Goal: Check status: Check status

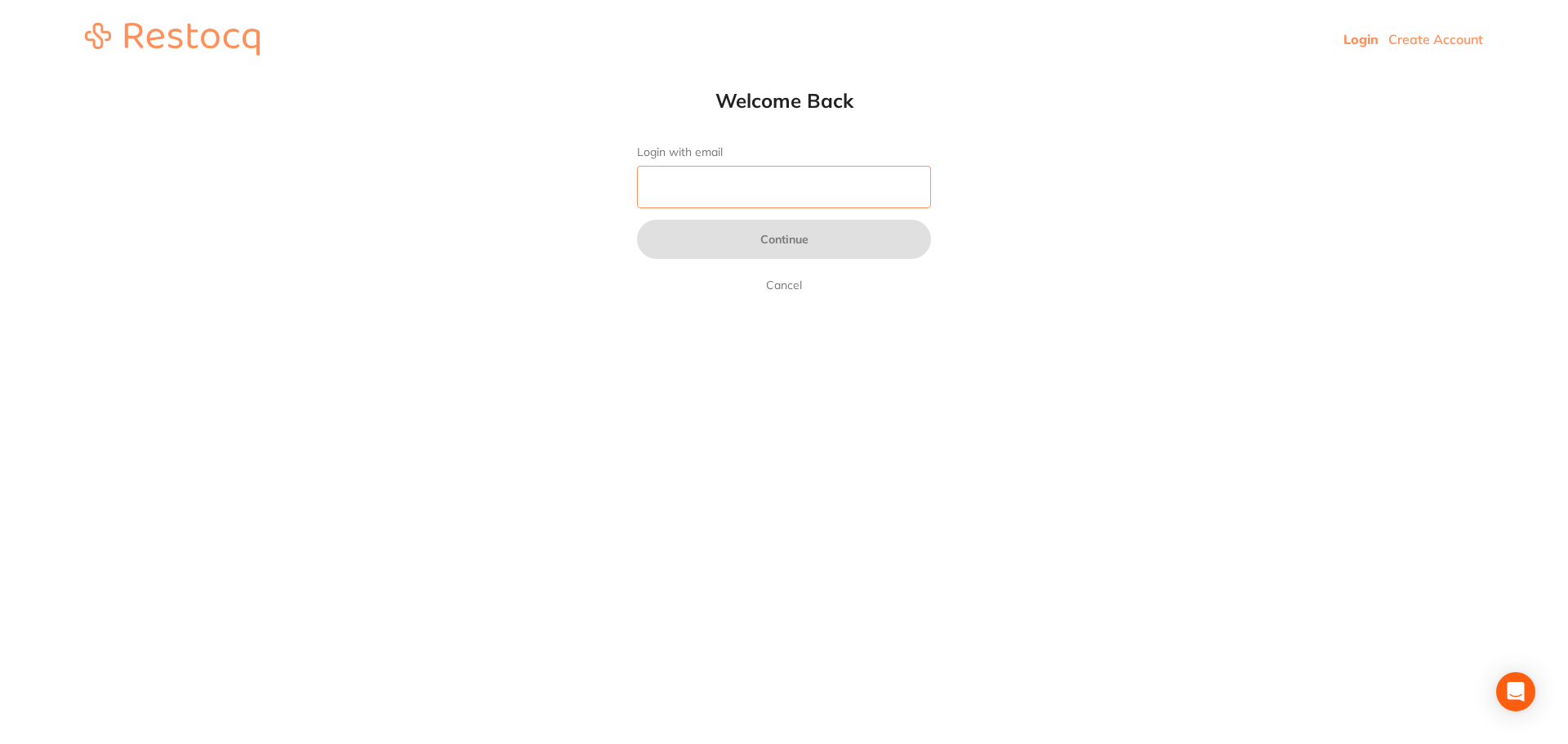
click at [684, 188] on input "Login with email" at bounding box center [784, 187] width 294 height 43
type input "[EMAIL_ADDRESS][DOMAIN_NAME]"
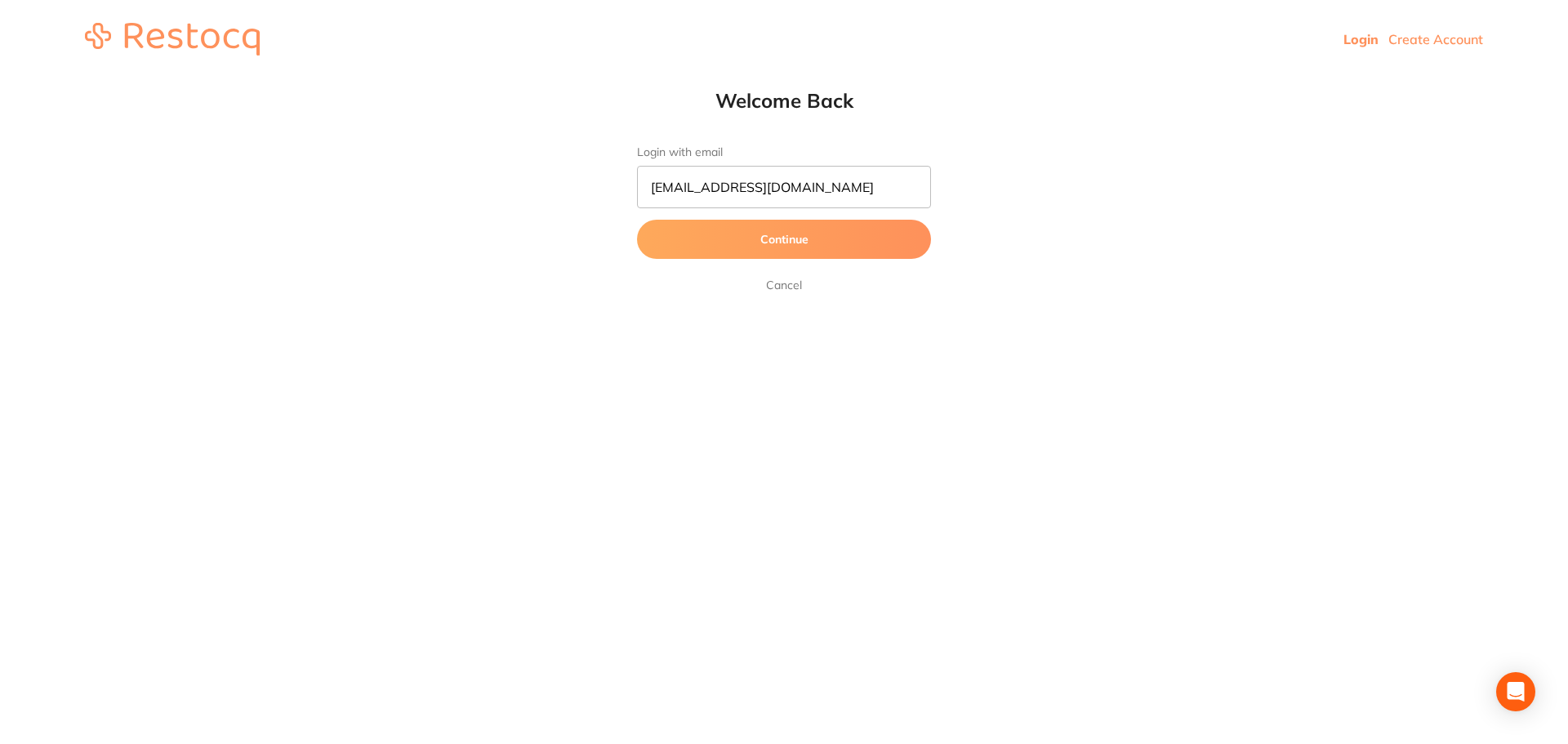
click at [740, 238] on button "Continue" at bounding box center [784, 239] width 294 height 39
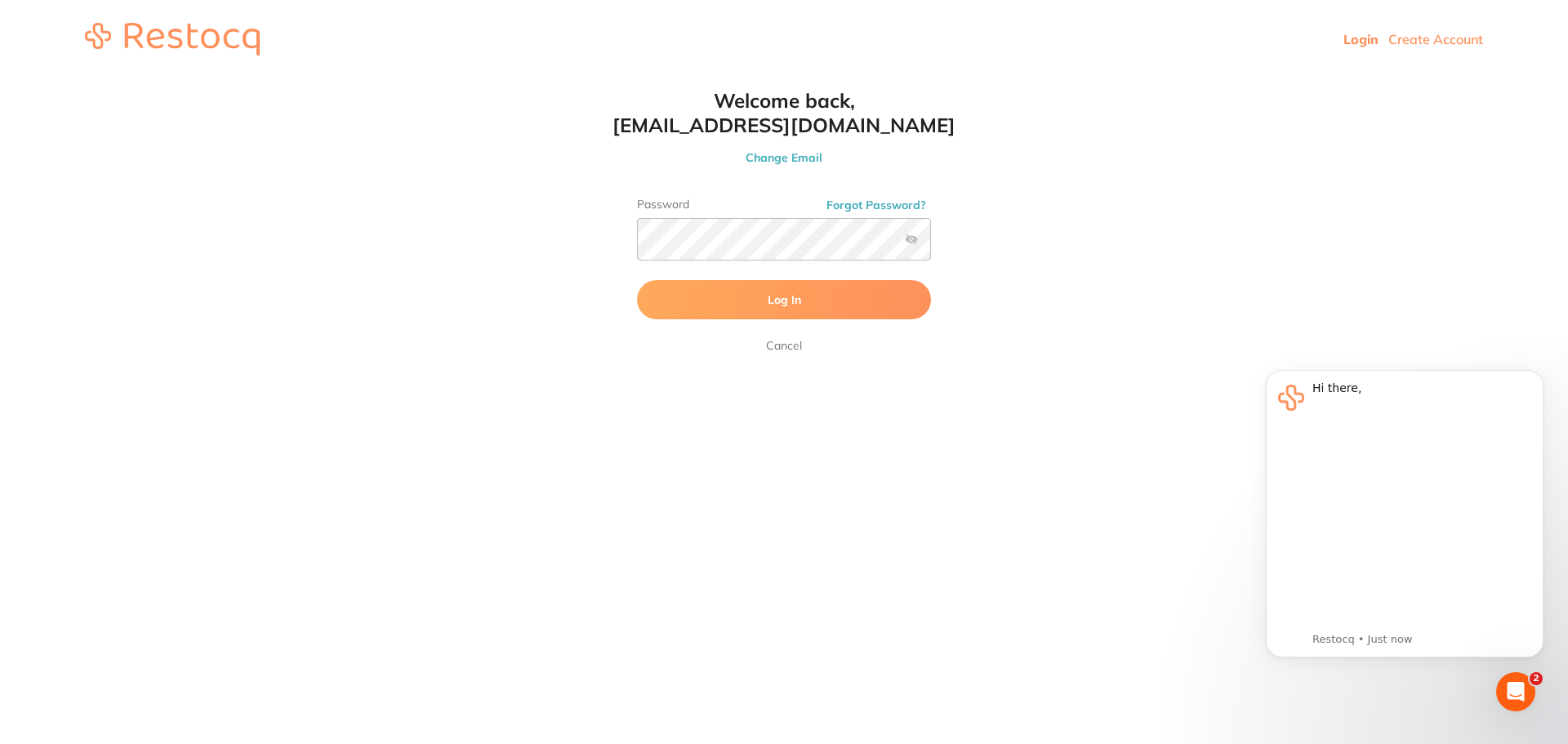
click at [756, 302] on button "Log In" at bounding box center [784, 300] width 294 height 39
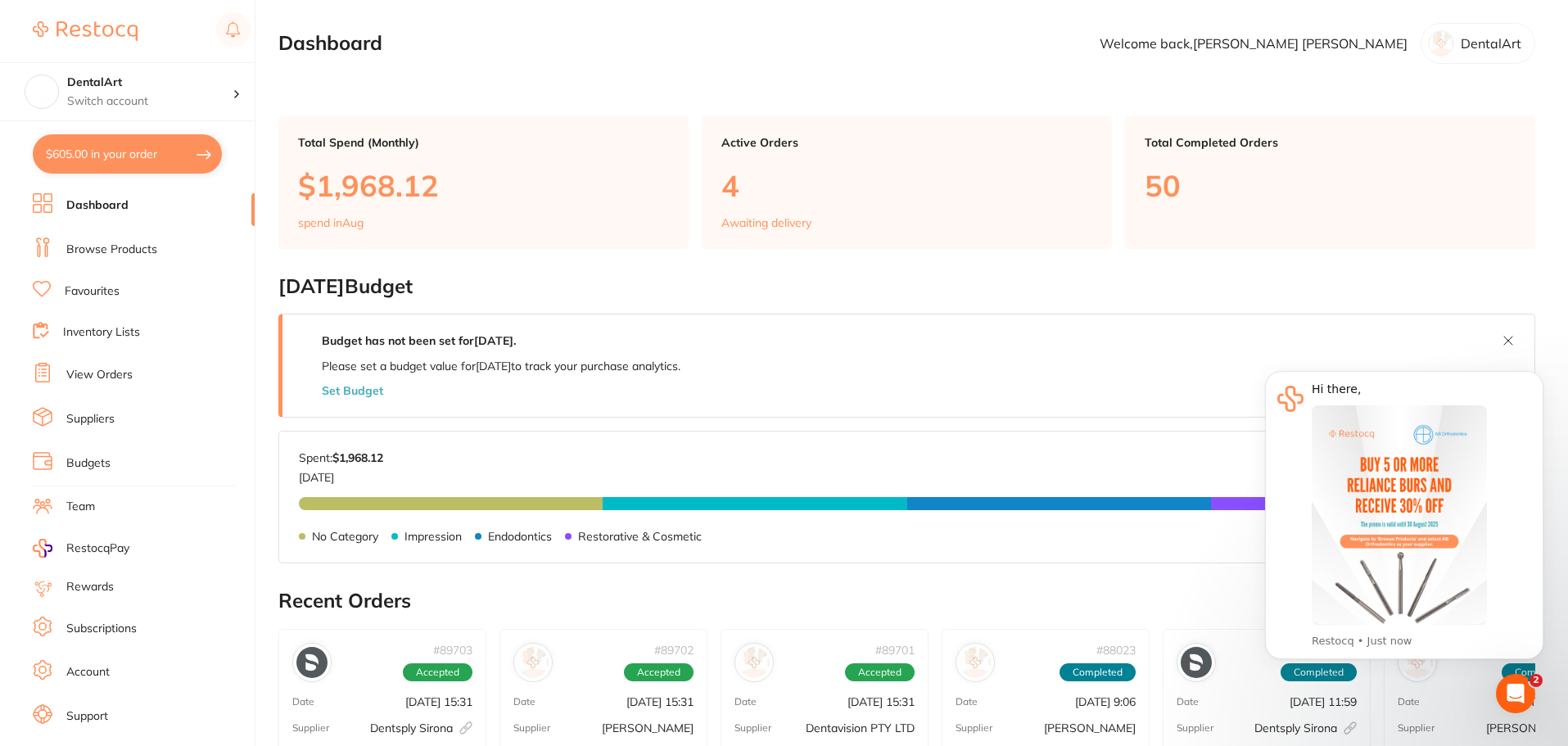
click at [213, 156] on button "$605.00 in your order" at bounding box center [127, 154] width 189 height 40
checkbox input "true"
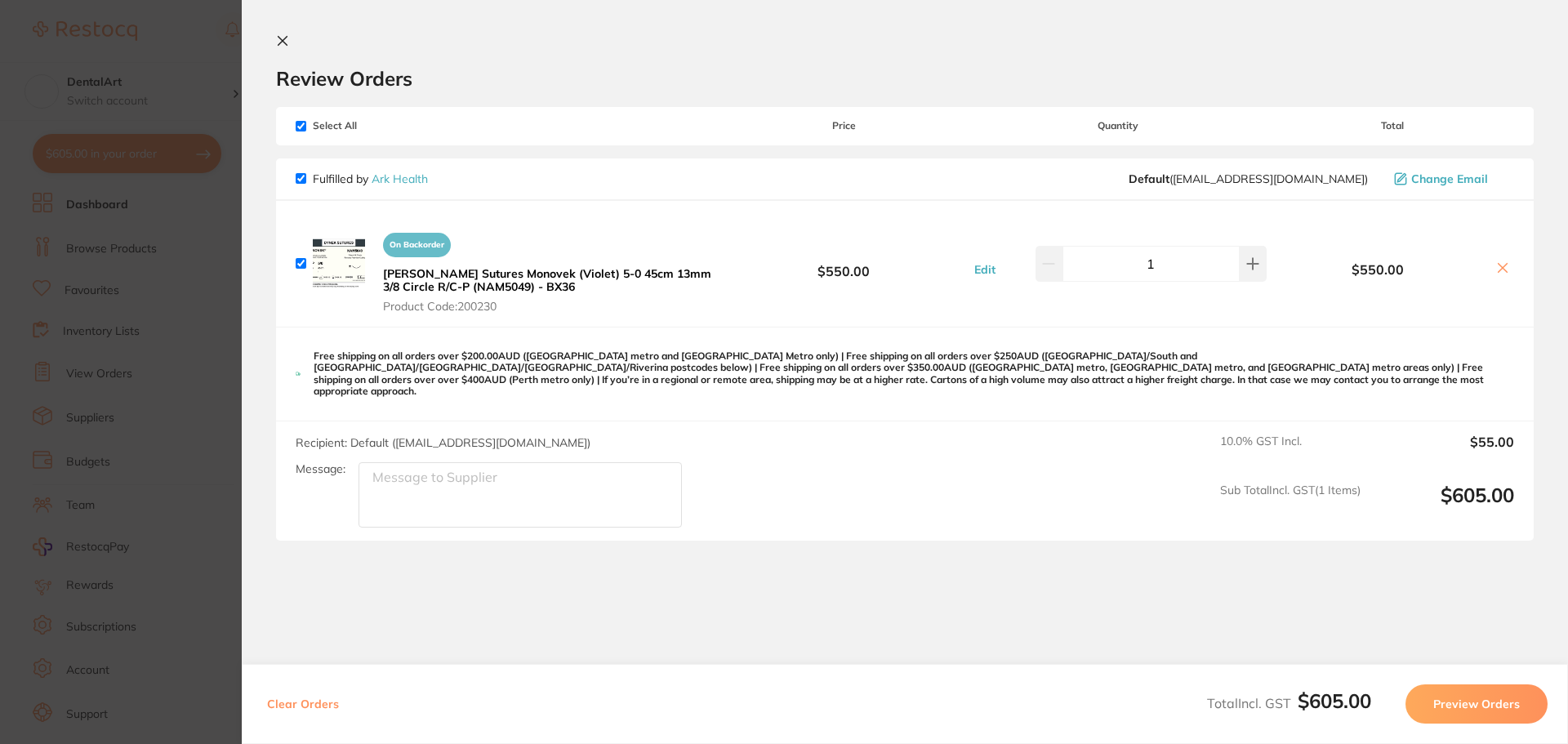
click at [283, 31] on section "Review Orders Your orders are being processed and we will notify you once we ha…" at bounding box center [904, 372] width 1326 height 744
click at [283, 37] on icon at bounding box center [283, 41] width 13 height 13
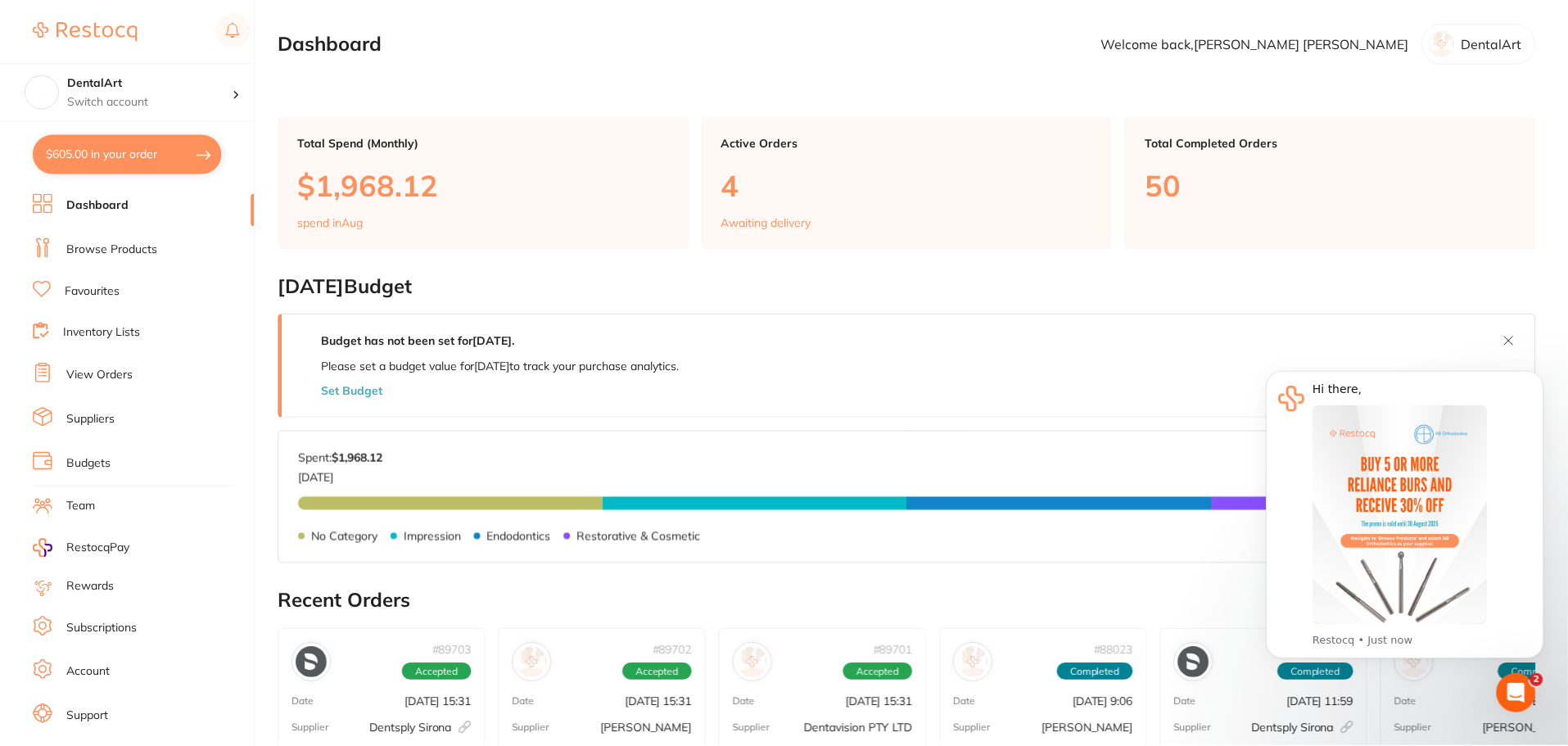
scroll to position [4, 0]
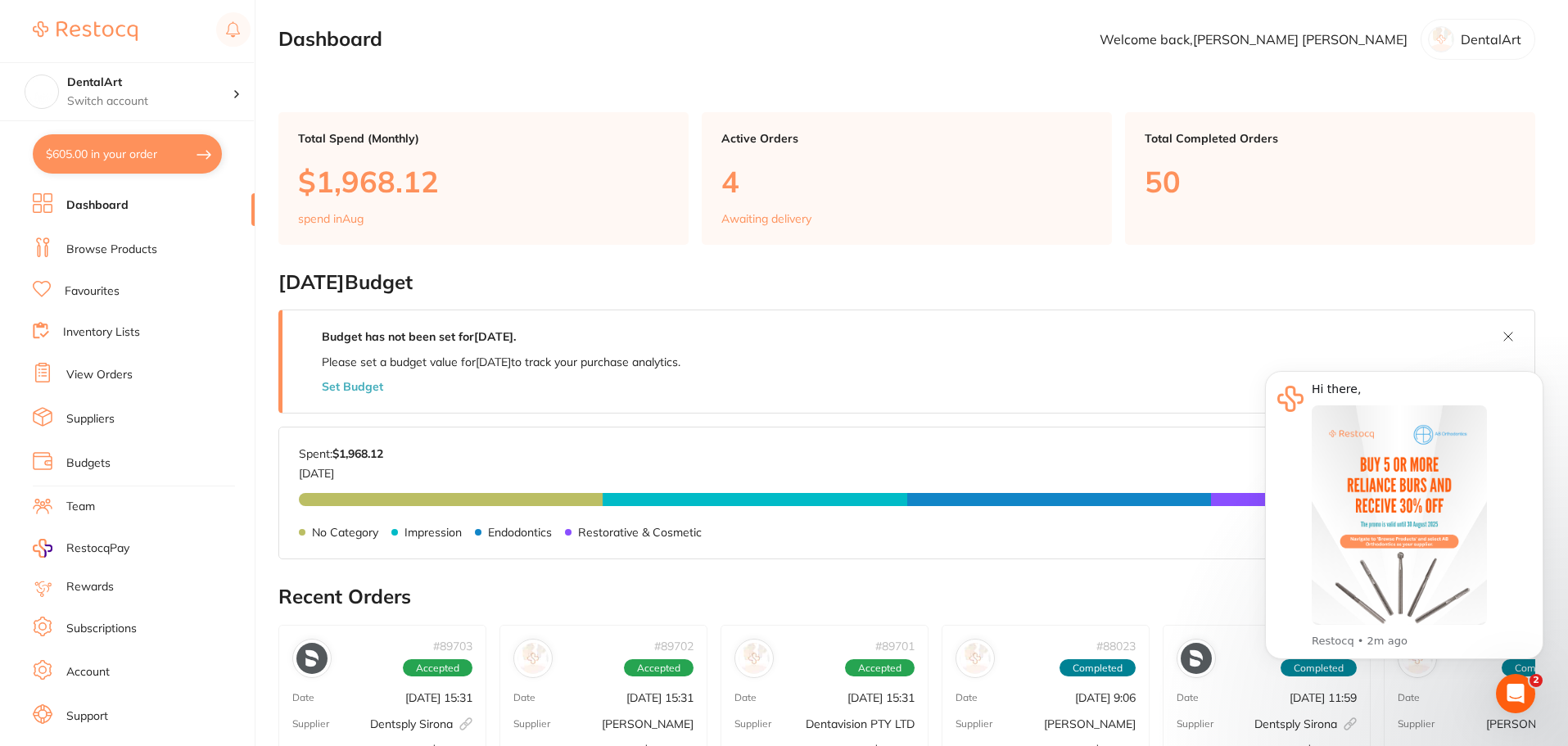
click at [1500, 335] on button at bounding box center [1509, 336] width 26 height 26
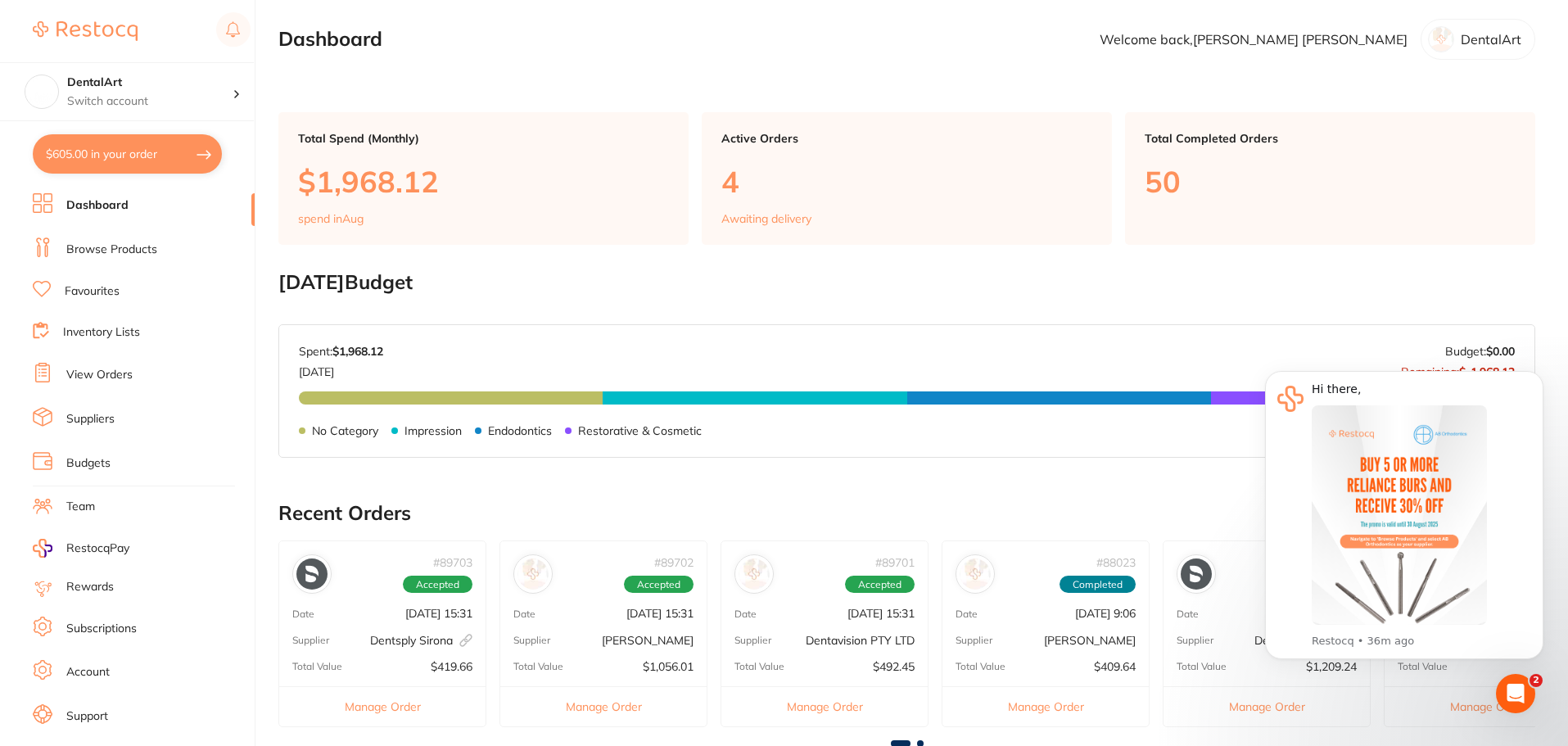
click at [179, 149] on button "$605.00 in your order" at bounding box center [127, 154] width 189 height 40
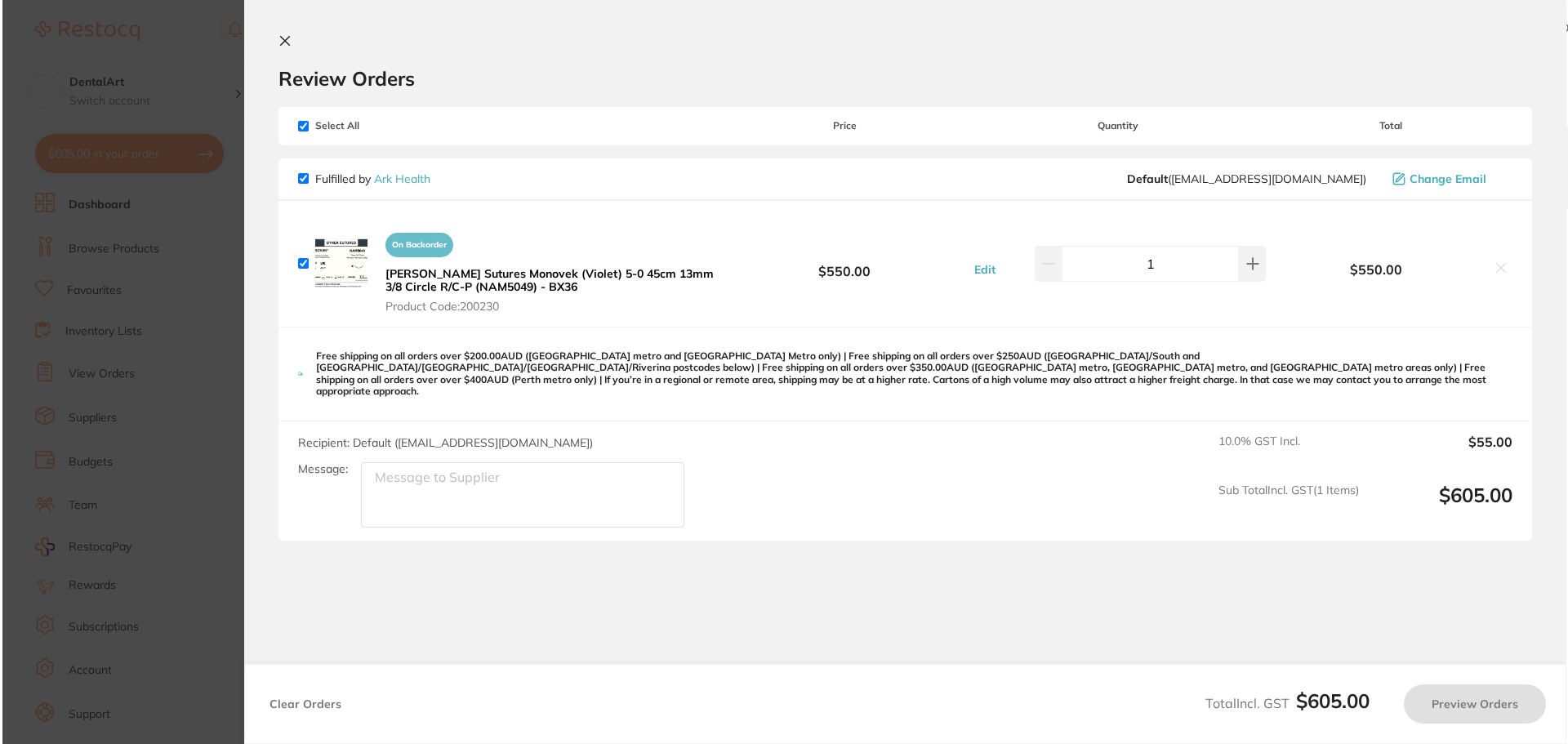
scroll to position [0, 0]
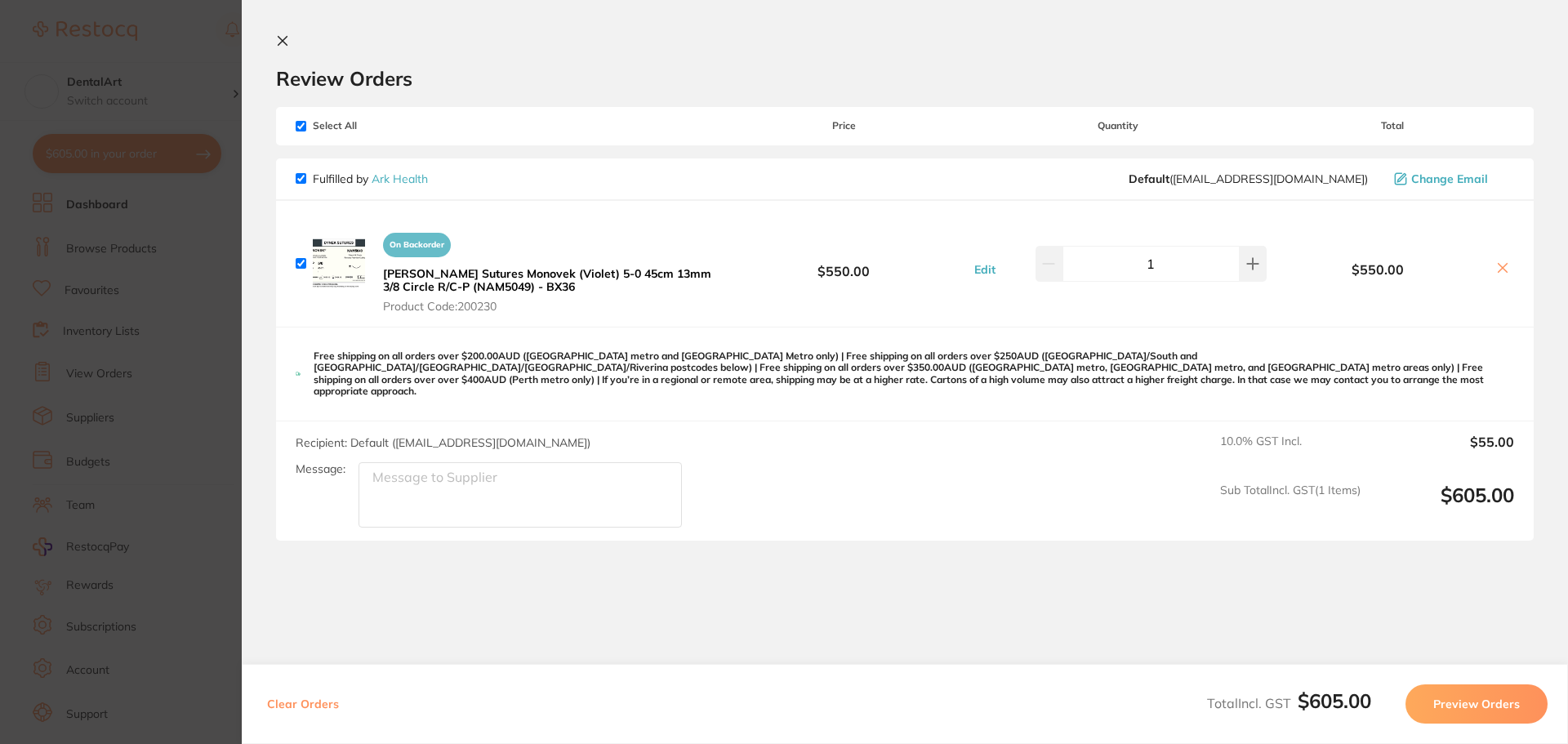
click at [172, 283] on section "Update RRP Set your pre negotiated price for this item. Item Agreed RRP (excl. …" at bounding box center [784, 372] width 1568 height 744
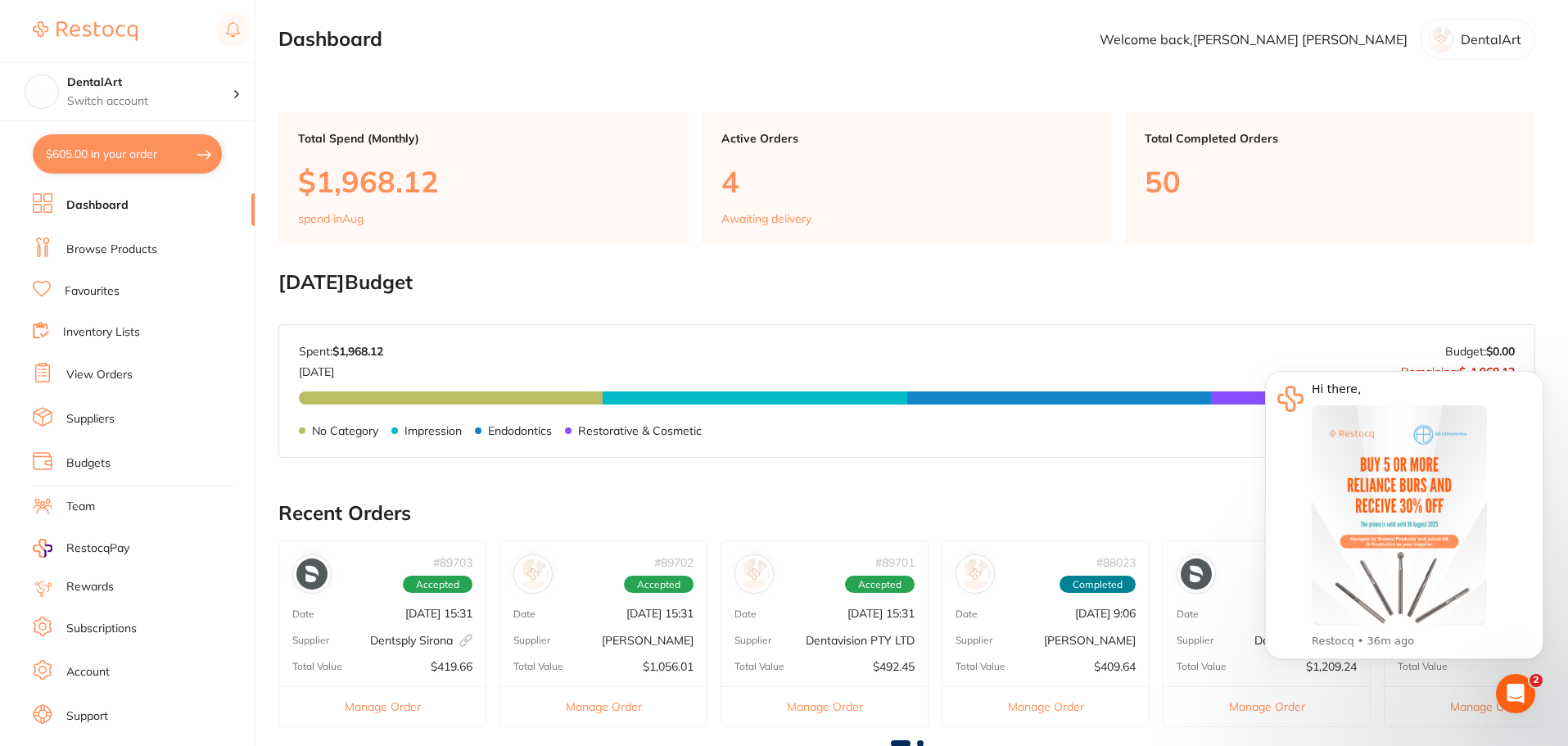
click at [96, 378] on link "View Orders" at bounding box center [99, 375] width 66 height 16
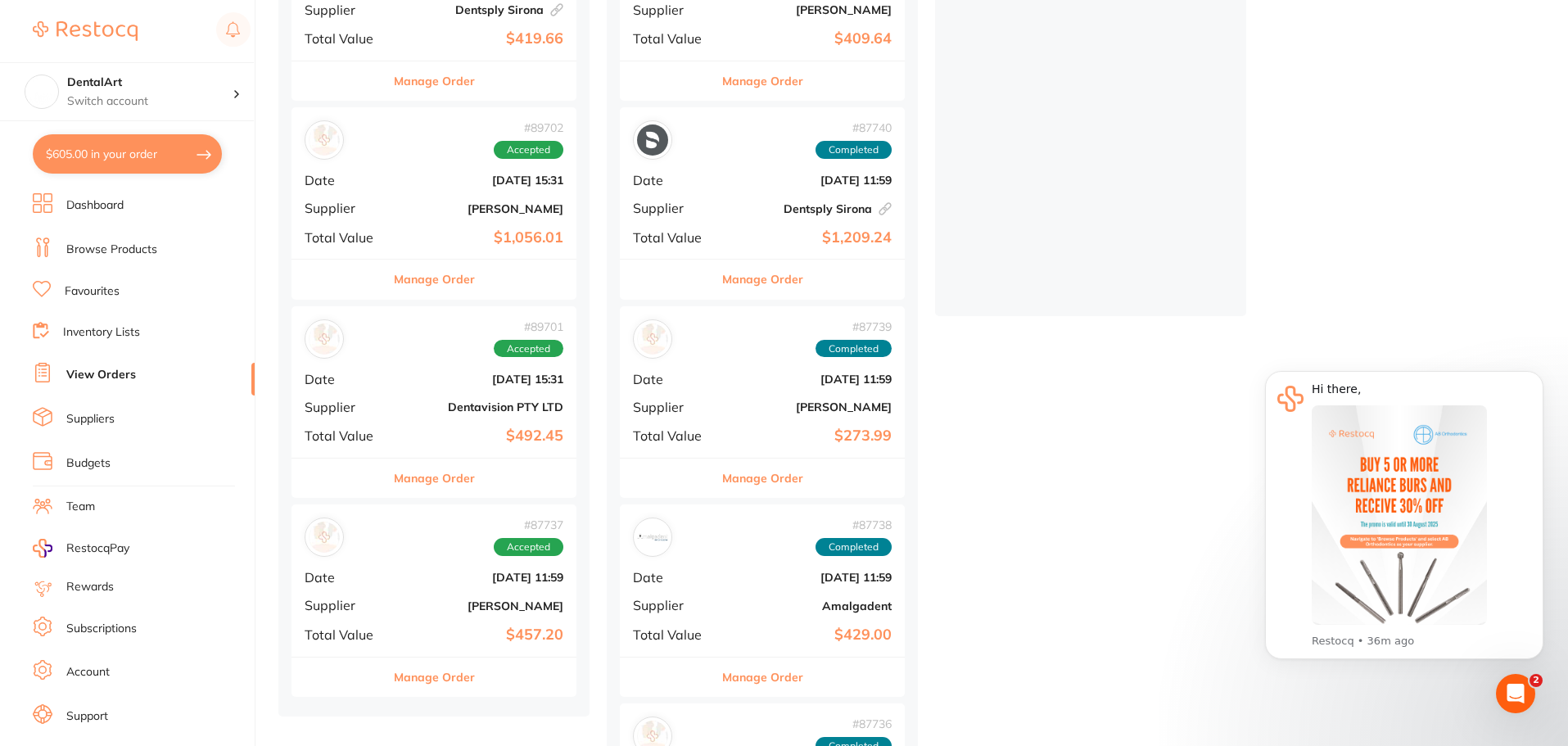
scroll to position [327, 0]
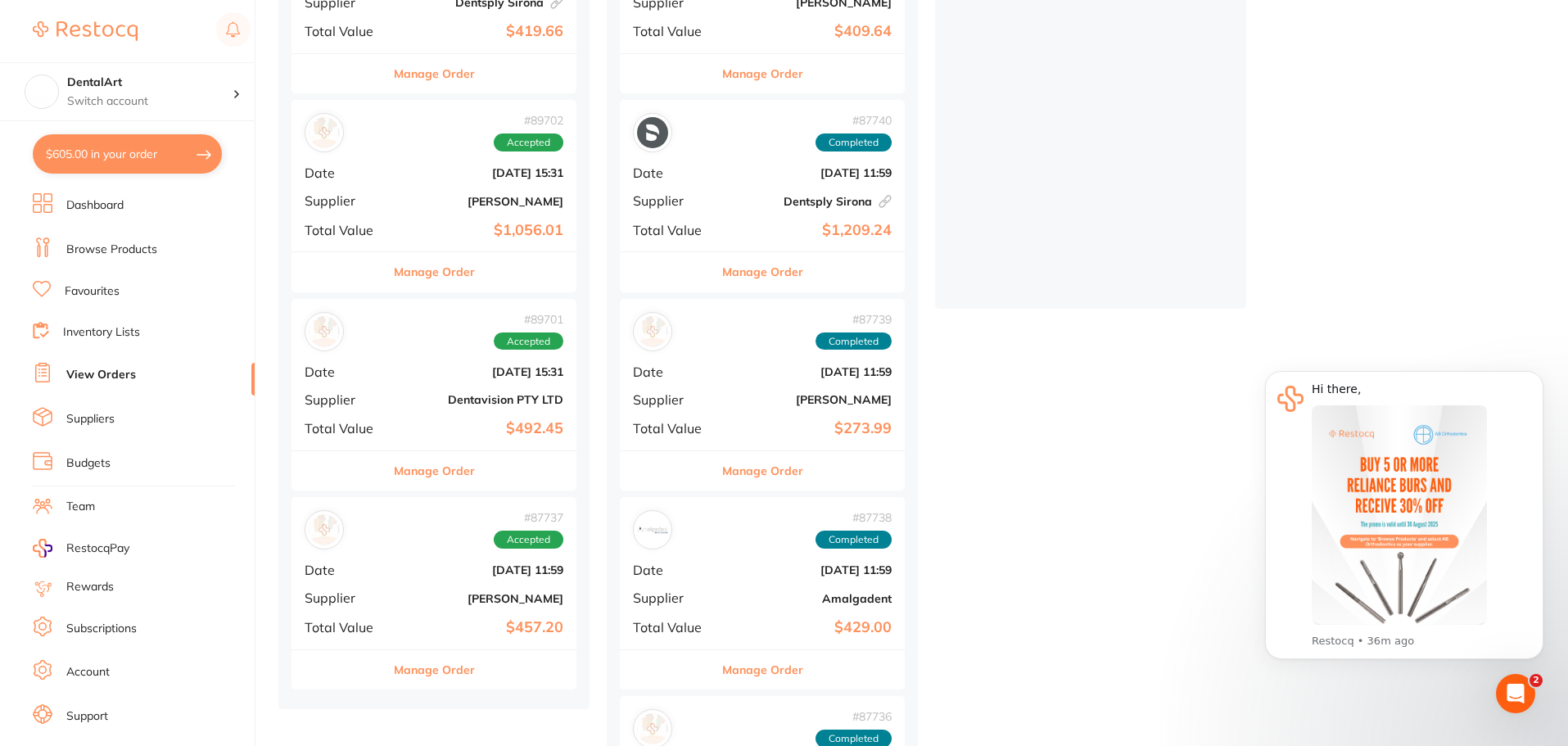
click at [401, 415] on div "# 89701 Accepted Date [DATE] 15:31 Supplier Dentavision PTY LTD Total Value $49…" at bounding box center [434, 375] width 285 height 152
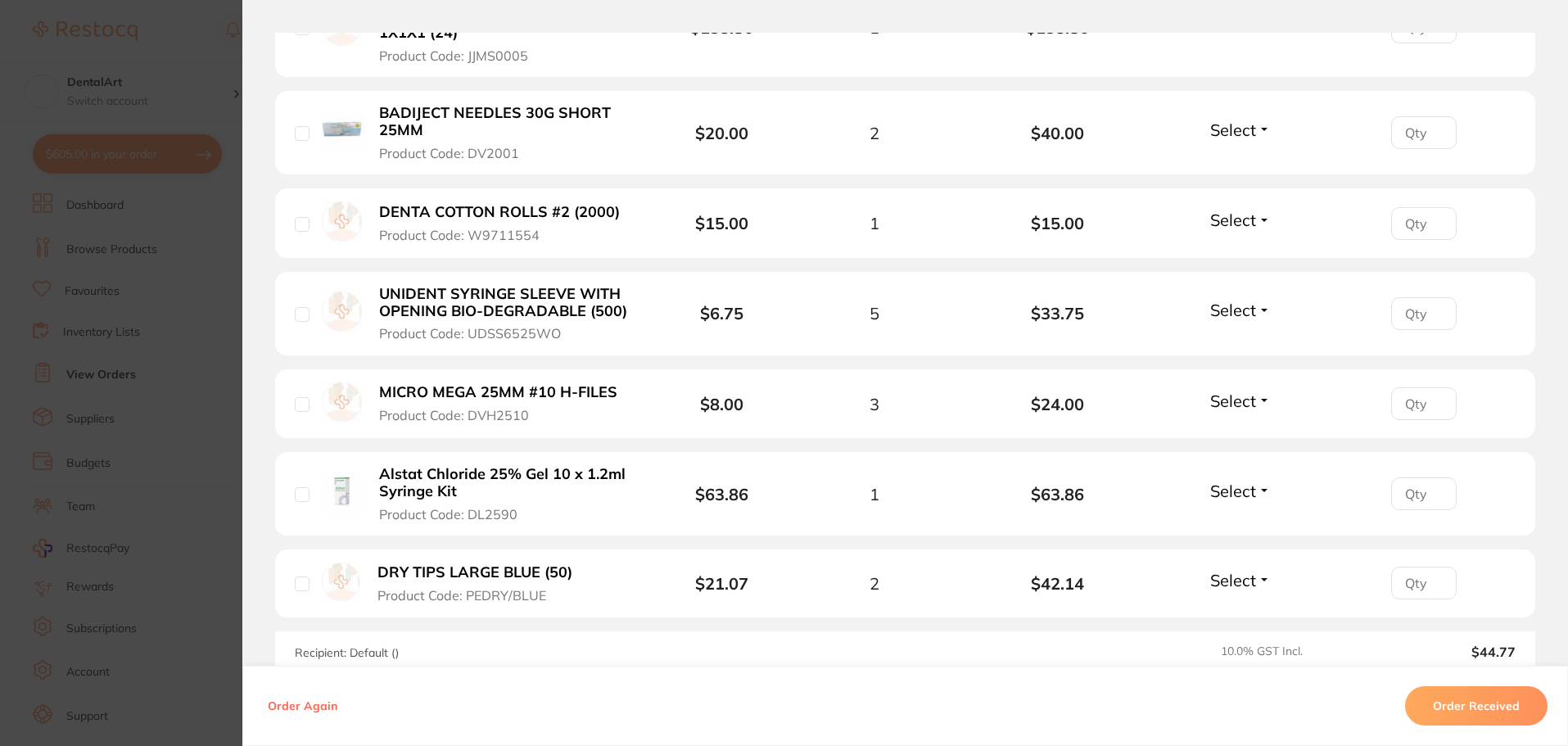
scroll to position [737, 0]
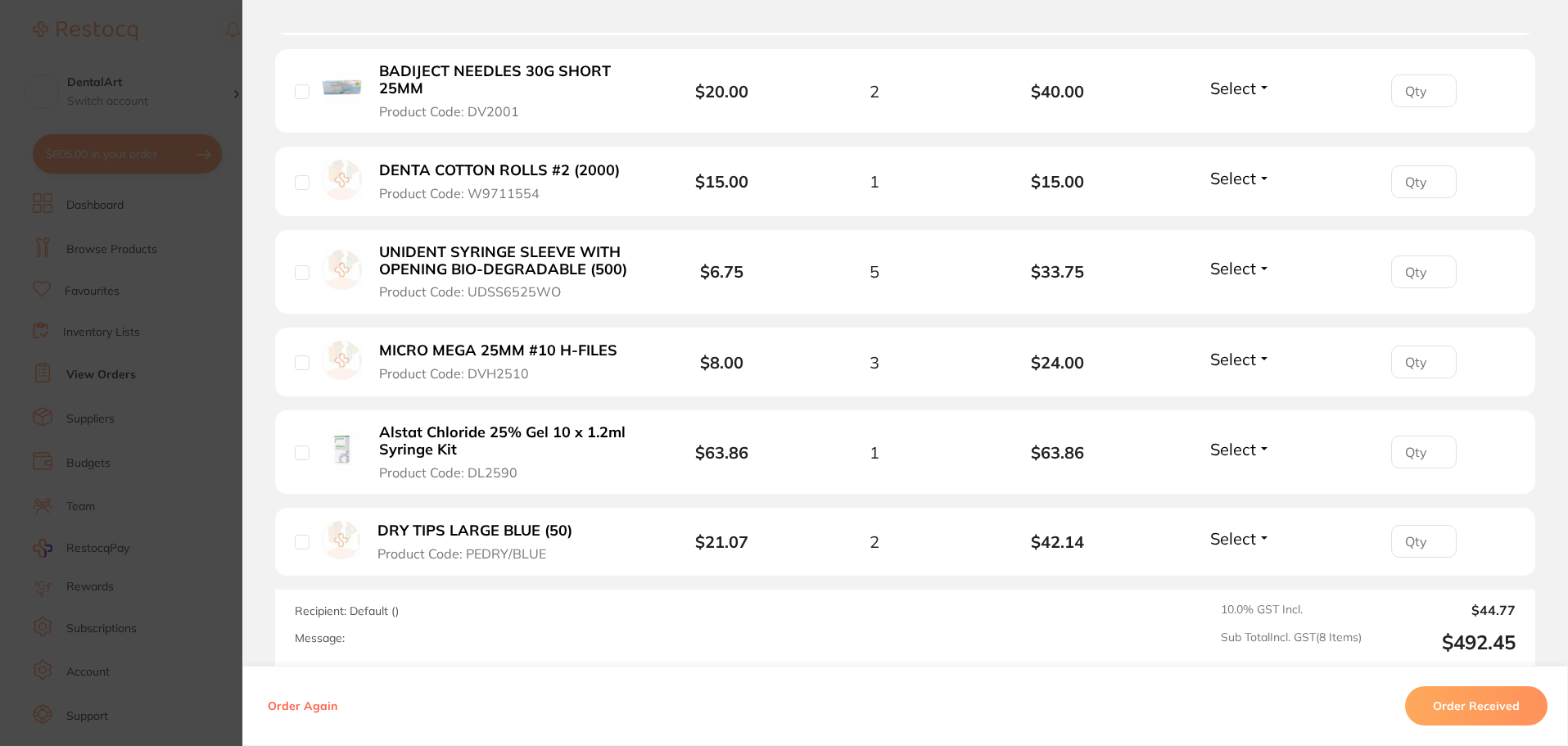
click at [307, 540] on div "DRY TIPS LARGE BLUE (50) Product Code: PEDRY/BLUE" at bounding box center [455, 542] width 321 height 42
click at [295, 364] on input "checkbox" at bounding box center [303, 363] width 15 height 15
checkbox input "true"
click at [302, 541] on input "checkbox" at bounding box center [303, 542] width 15 height 15
checkbox input "true"
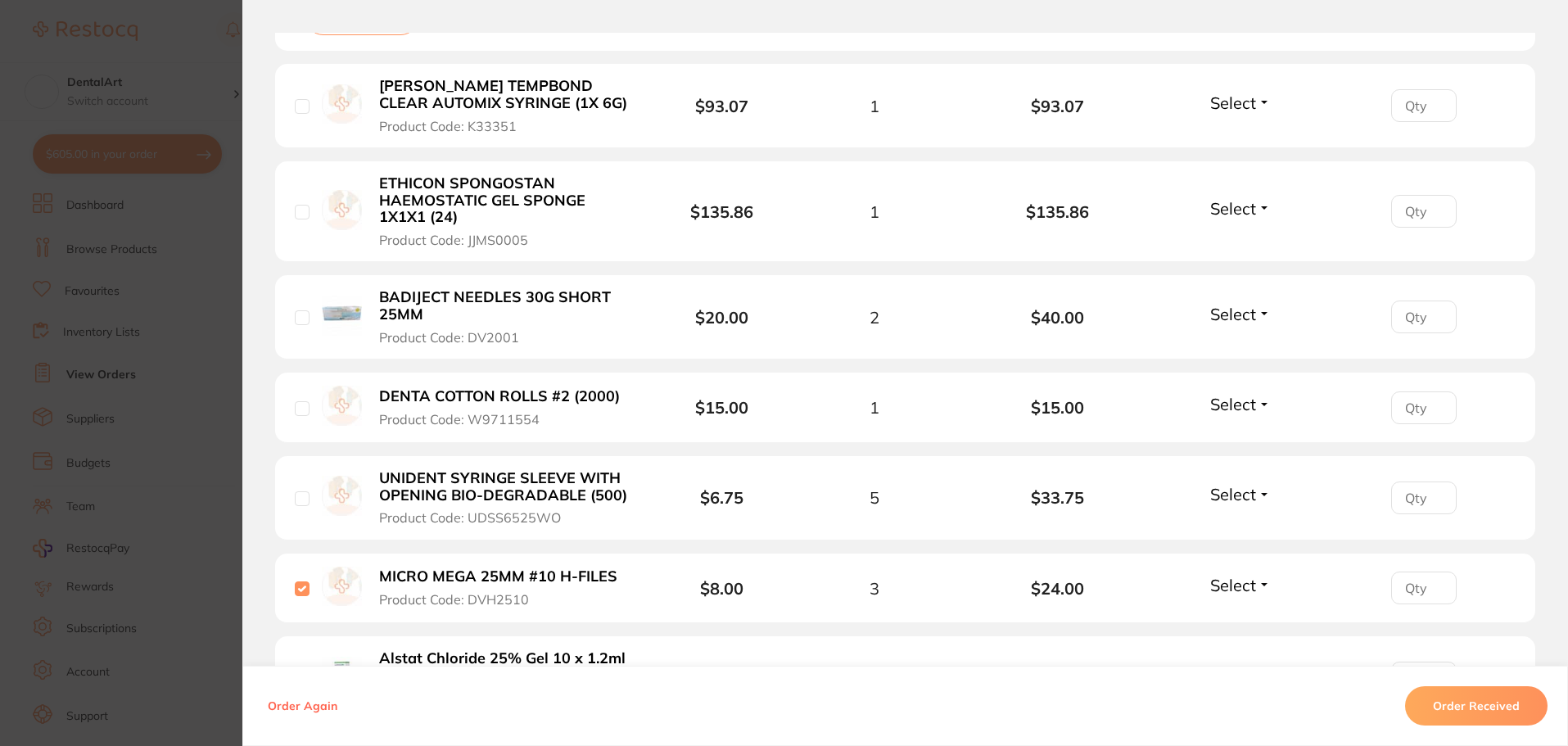
scroll to position [491, 0]
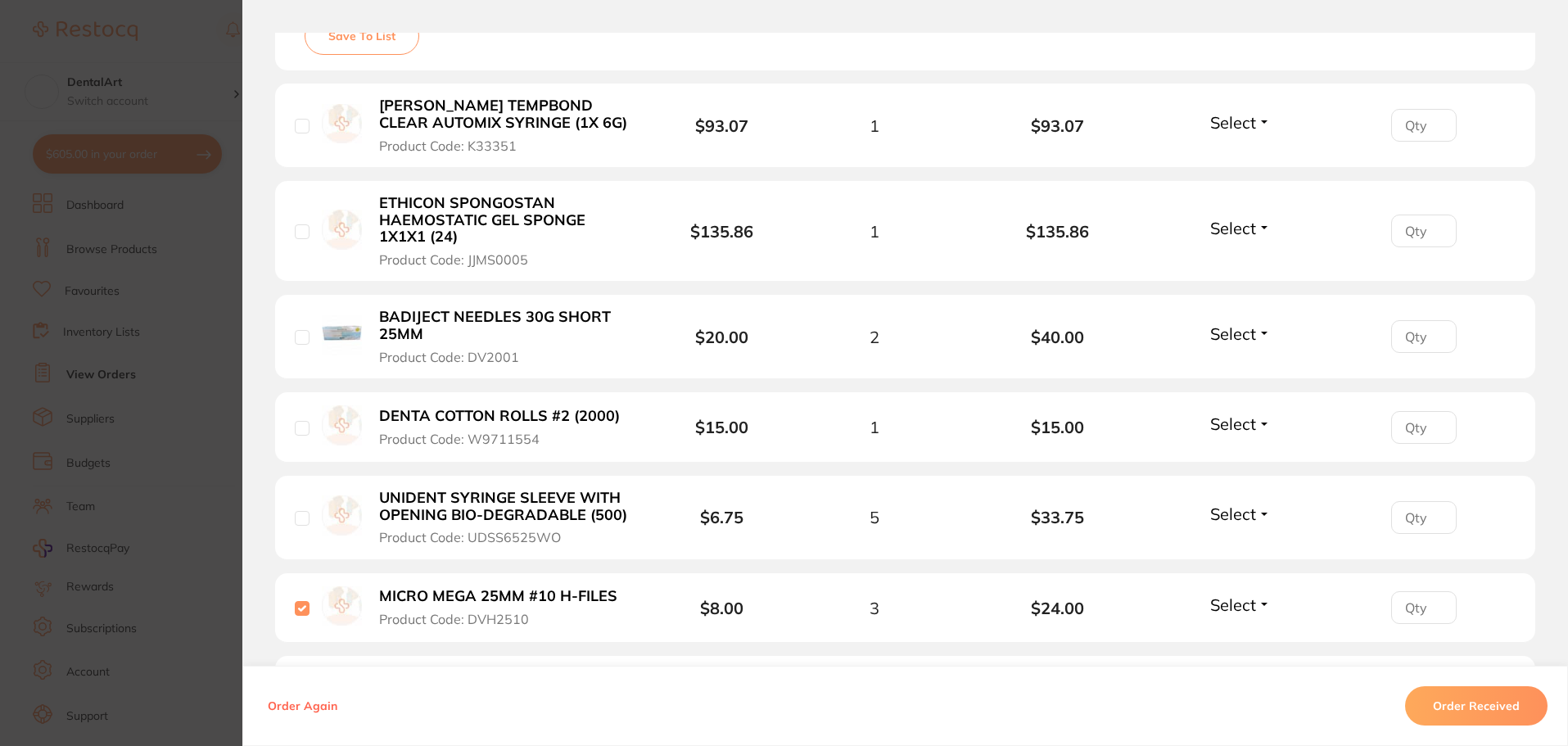
click at [299, 518] on input "checkbox" at bounding box center [303, 518] width 15 height 15
checkbox input "true"
drag, startPoint x: 295, startPoint y: 420, endPoint x: 303, endPoint y: 402, distance: 19.7
click at [298, 417] on div "DENTA COTTON ROLLS #2 (2000) Product Code: W9711554" at bounding box center [478, 427] width 366 height 44
click at [300, 337] on input "checkbox" at bounding box center [303, 337] width 15 height 15
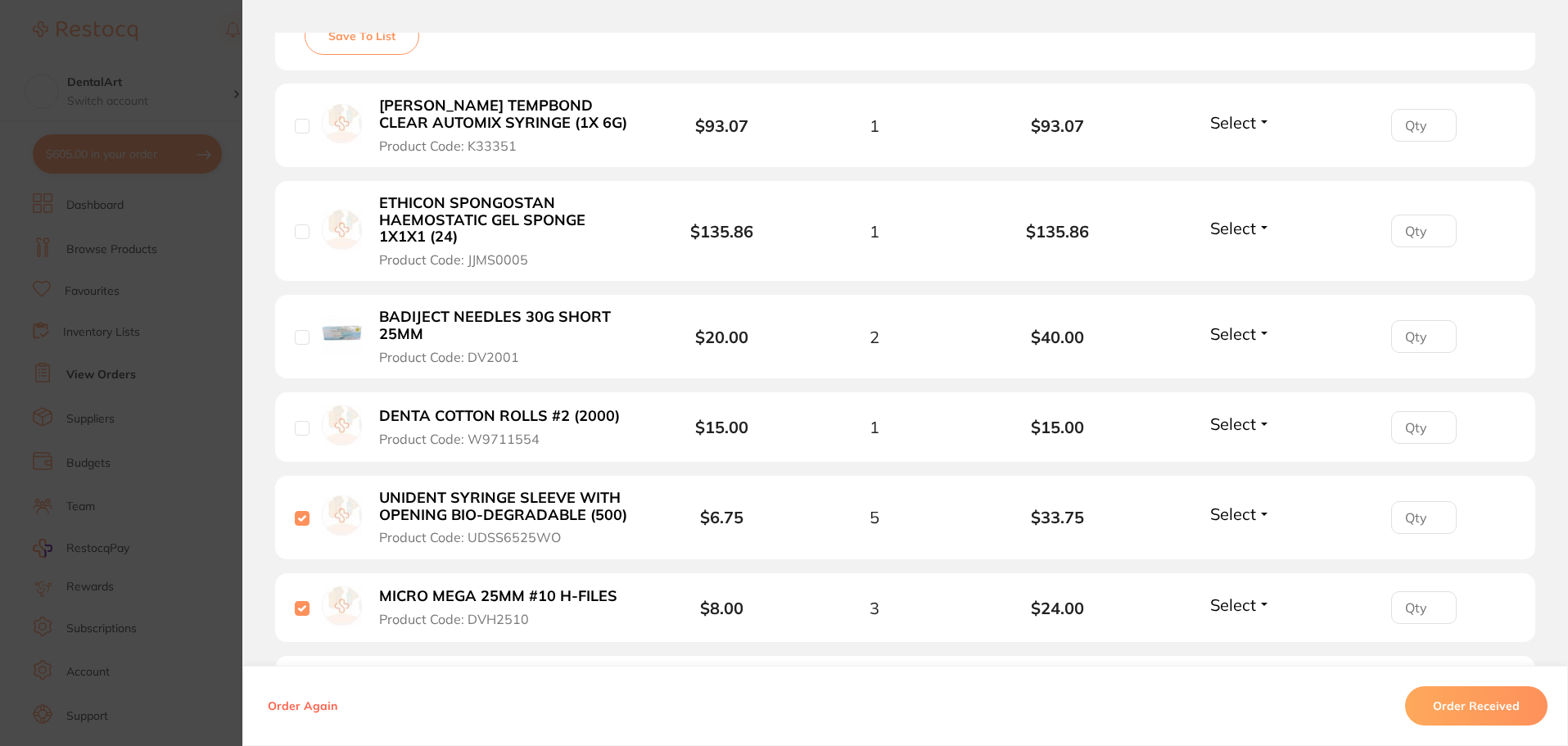
checkbox input "true"
click at [296, 428] on input "checkbox" at bounding box center [303, 428] width 15 height 15
checkbox input "true"
click at [303, 227] on input "checkbox" at bounding box center [303, 232] width 15 height 15
checkbox input "true"
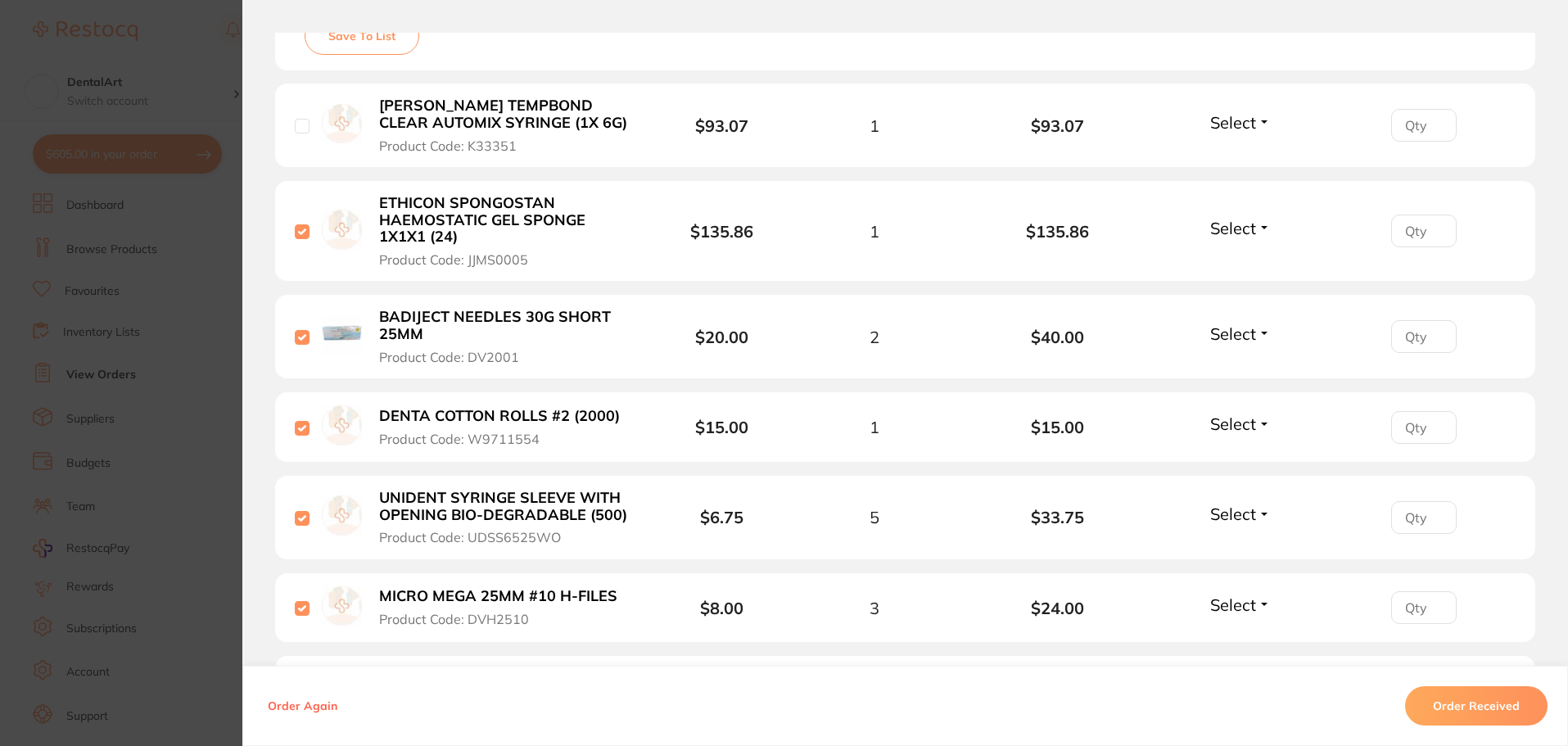
click at [298, 129] on input "checkbox" at bounding box center [303, 126] width 15 height 15
checkbox input "true"
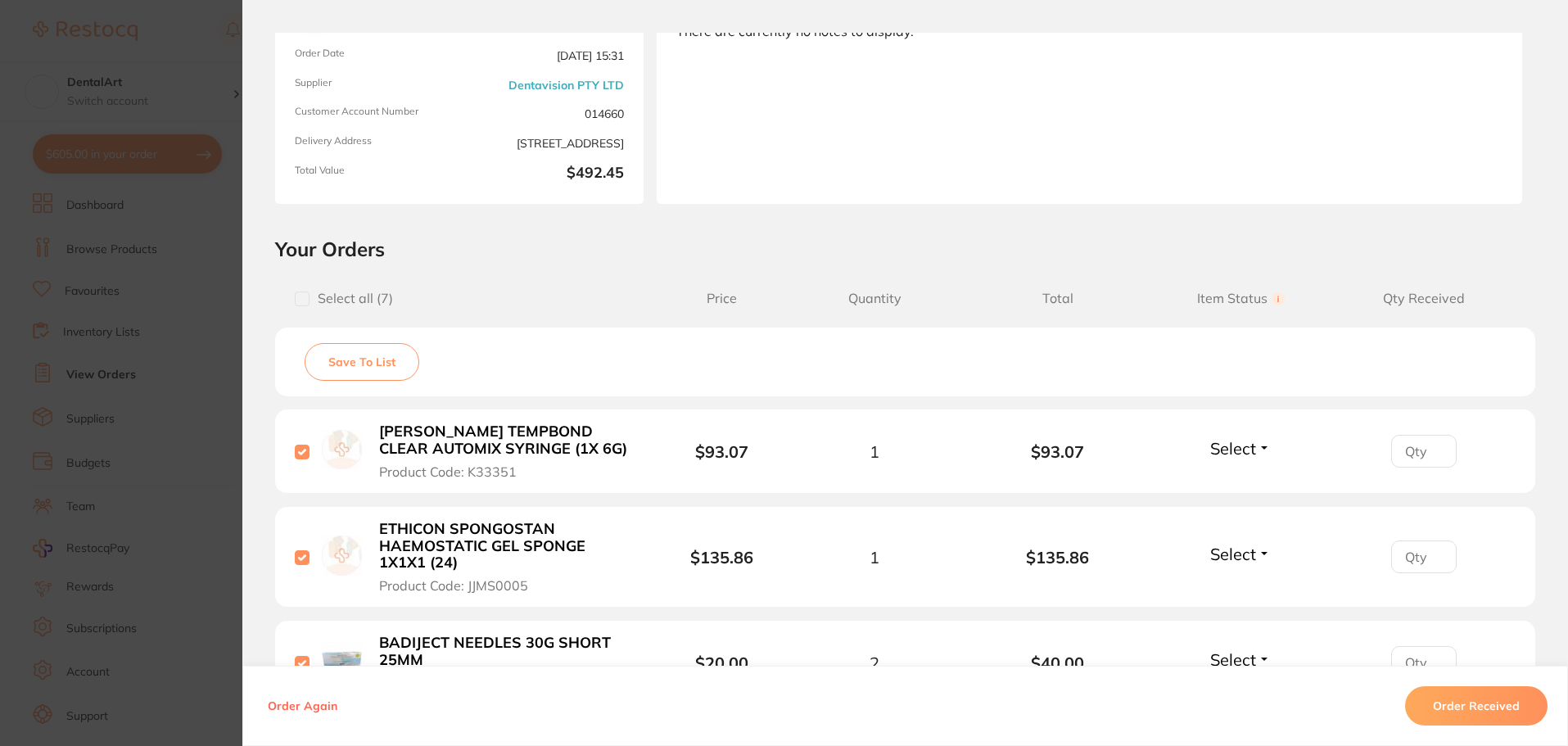
scroll to position [164, 0]
click at [1462, 697] on button "Order Received" at bounding box center [1476, 706] width 143 height 40
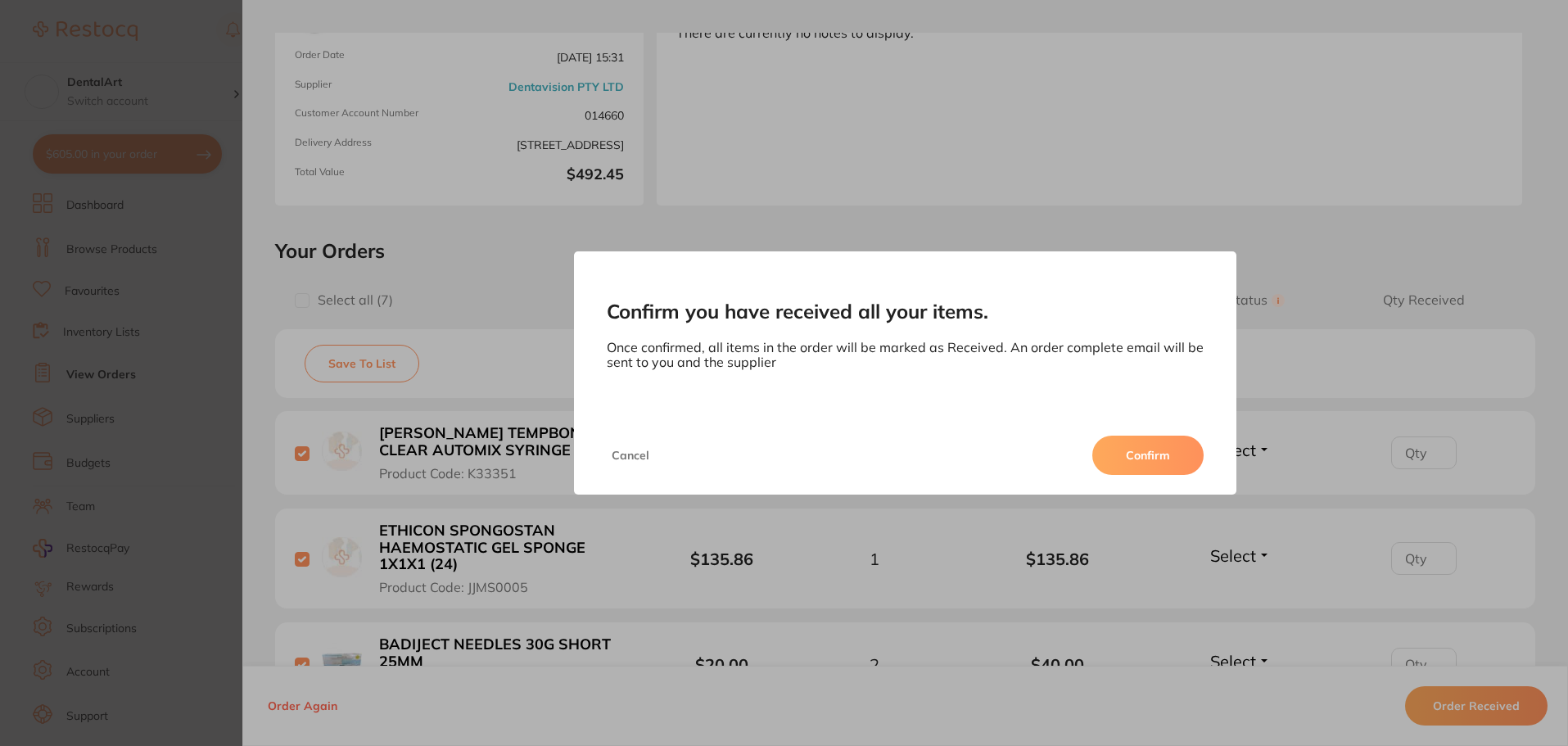
click at [1157, 459] on button "Confirm" at bounding box center [1148, 455] width 111 height 40
